Goal: Information Seeking & Learning: Learn about a topic

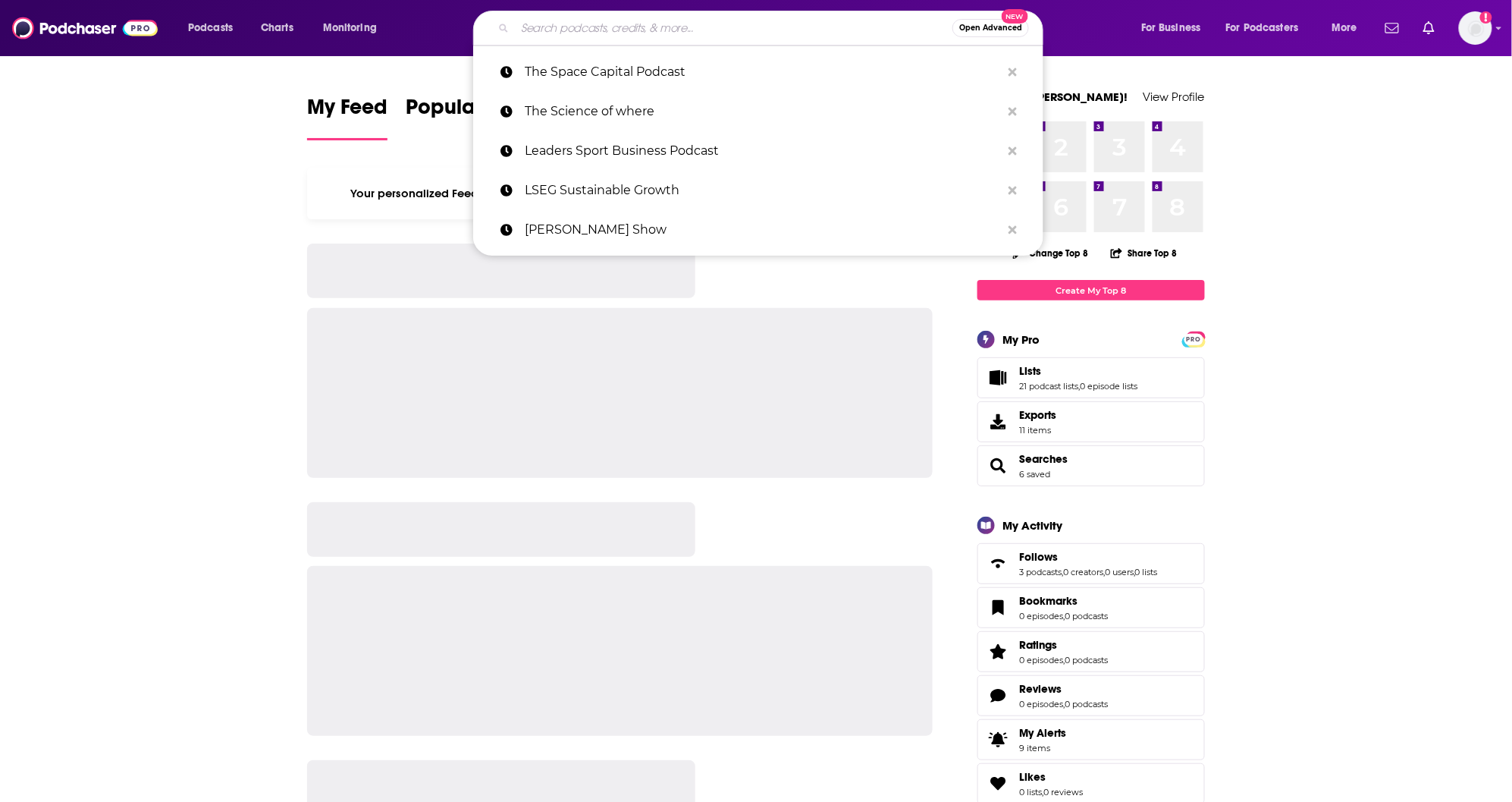
click at [544, 25] on input "Search podcasts, credits, & more..." at bounding box center [733, 28] width 437 height 24
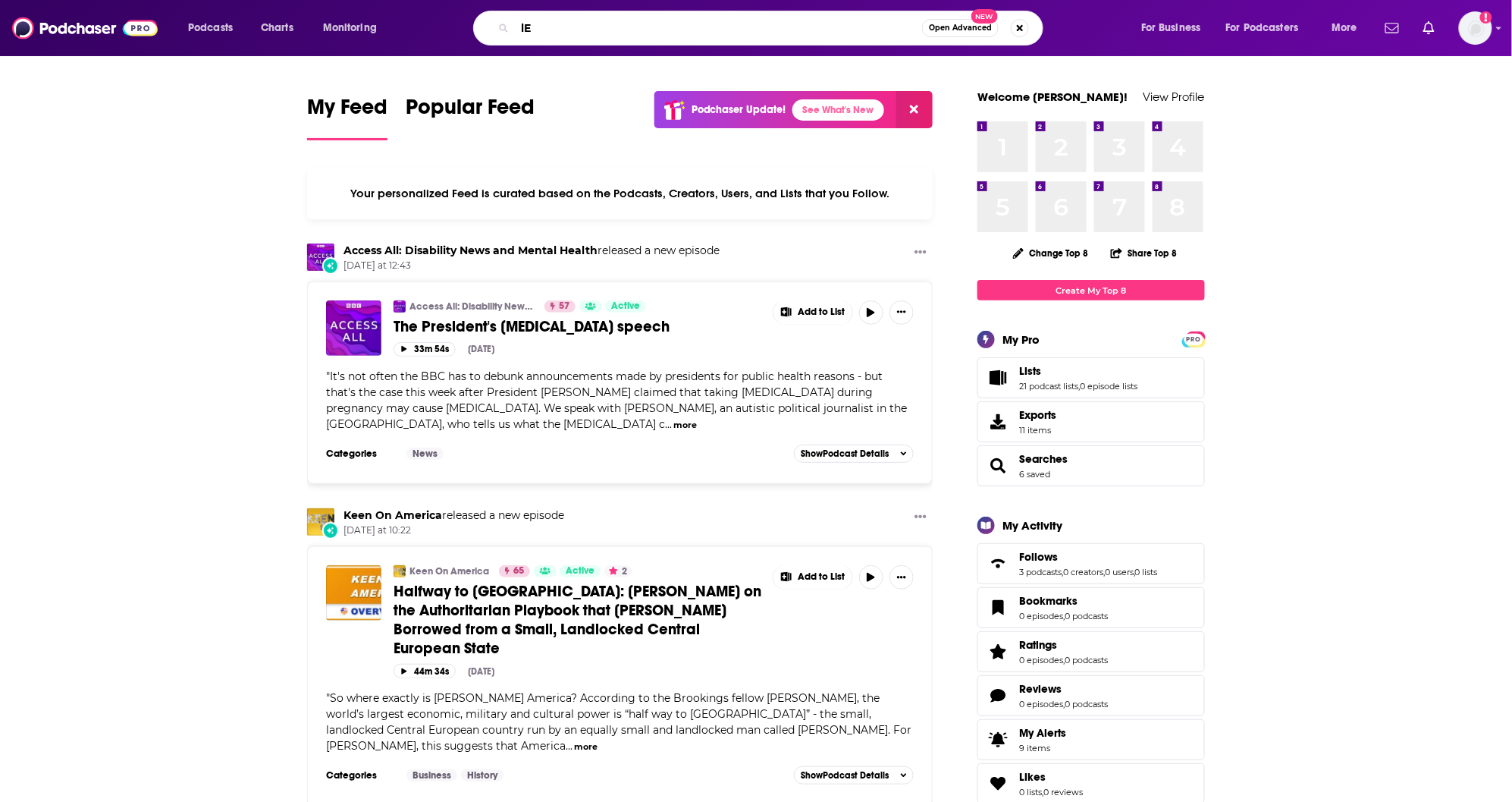
type input "l"
type input "LeaderSHOP"
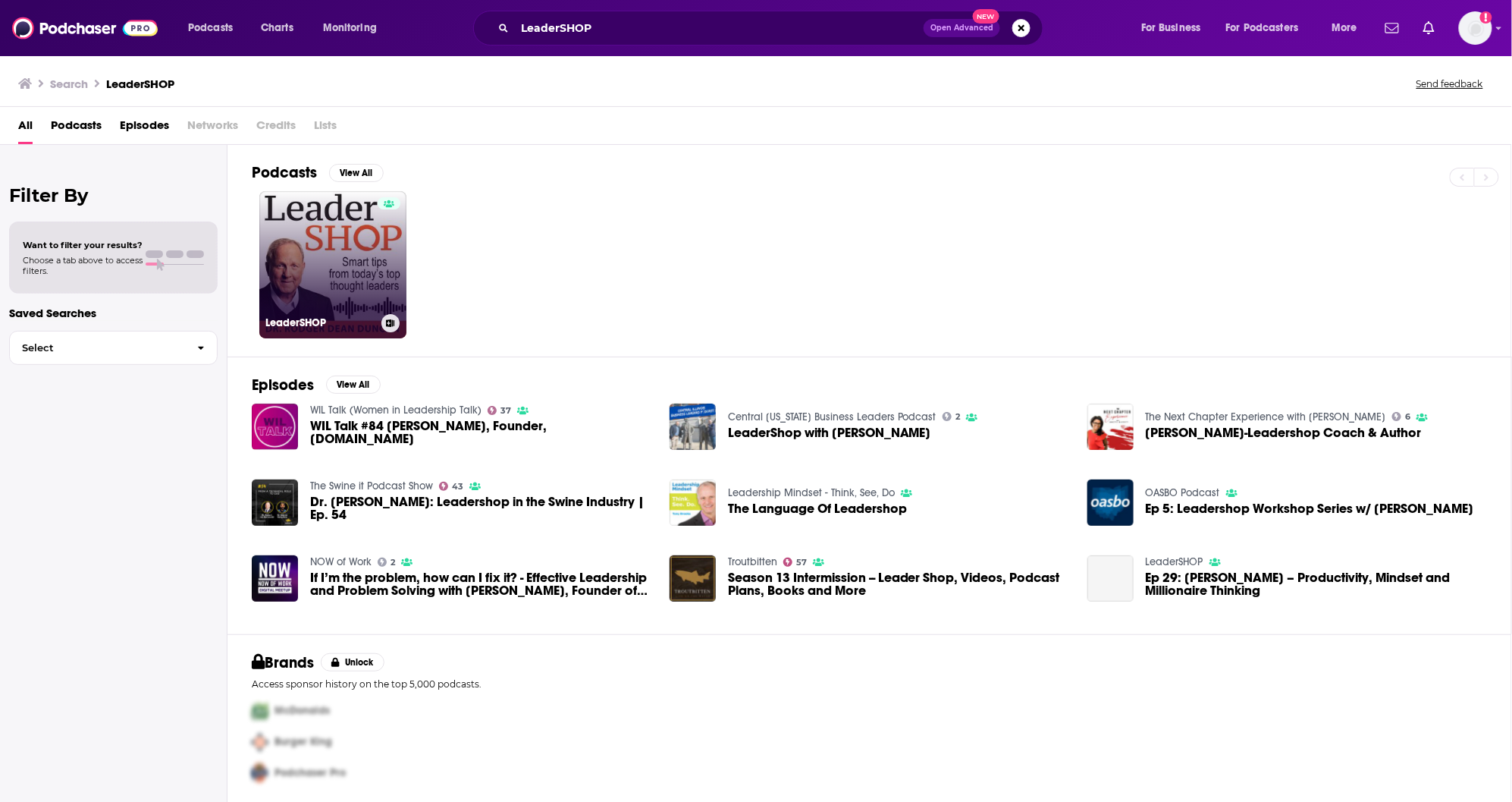
click at [348, 278] on link "LeaderSHOP" at bounding box center [332, 265] width 147 height 147
